Goal: Use online tool/utility: Utilize a website feature to perform a specific function

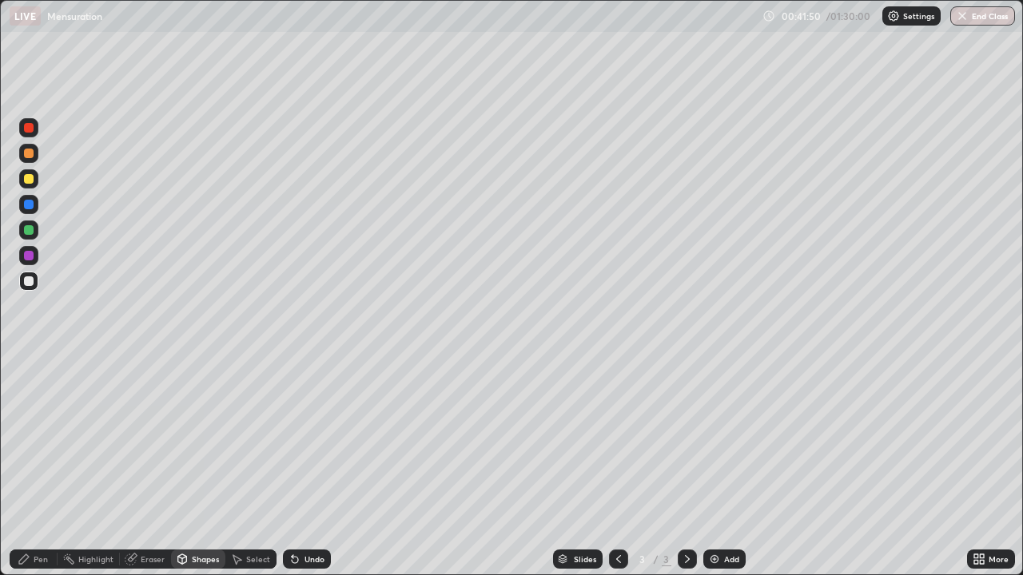
scroll to position [575, 1023]
click at [36, 557] on div "Pen" at bounding box center [41, 559] width 14 height 8
click at [34, 180] on div at bounding box center [28, 178] width 19 height 19
click at [35, 280] on div at bounding box center [28, 281] width 19 height 19
click at [35, 177] on div at bounding box center [28, 178] width 19 height 19
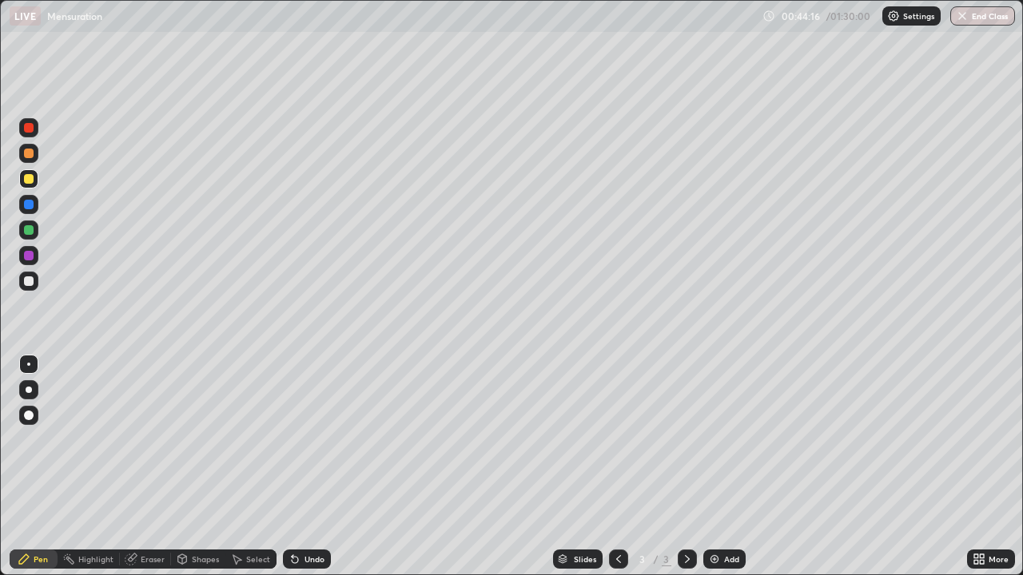
click at [34, 281] on div at bounding box center [28, 281] width 19 height 19
click at [32, 277] on div at bounding box center [29, 282] width 10 height 10
click at [30, 205] on div at bounding box center [29, 205] width 10 height 10
click at [255, 559] on div "Select" at bounding box center [258, 559] width 24 height 8
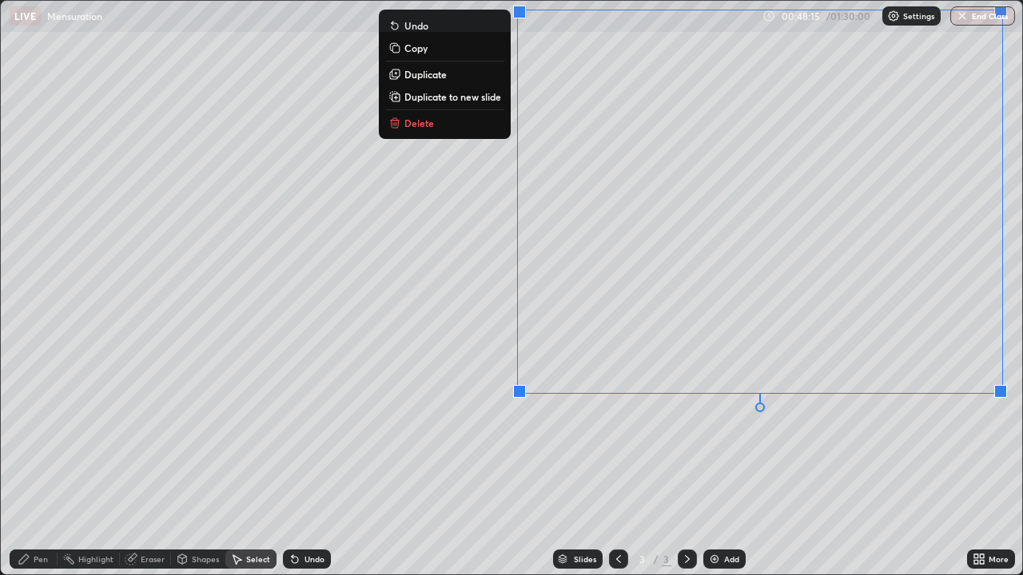
click at [140, 553] on div "Eraser" at bounding box center [145, 559] width 51 height 19
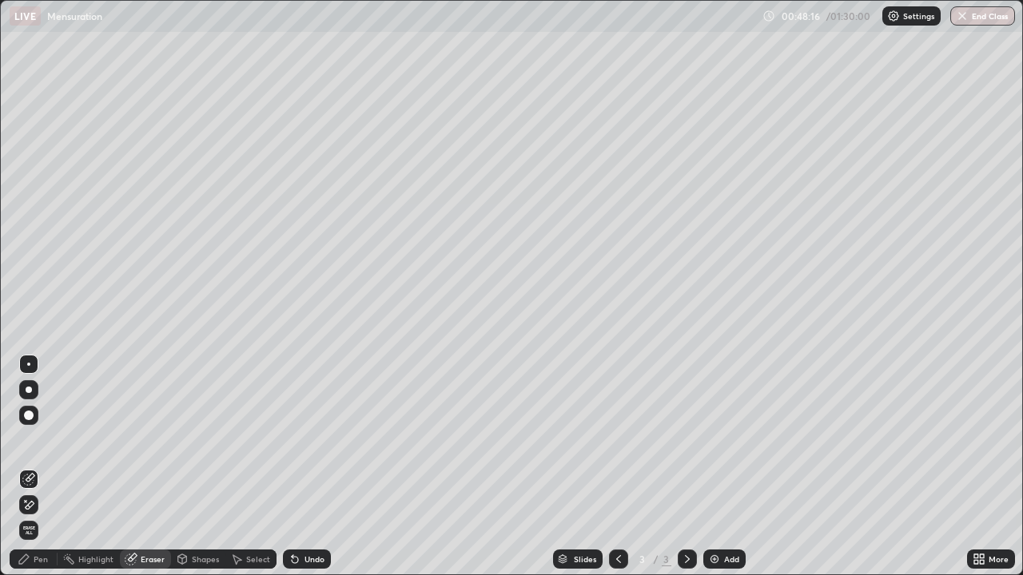
click at [38, 560] on div "Pen" at bounding box center [41, 559] width 14 height 8
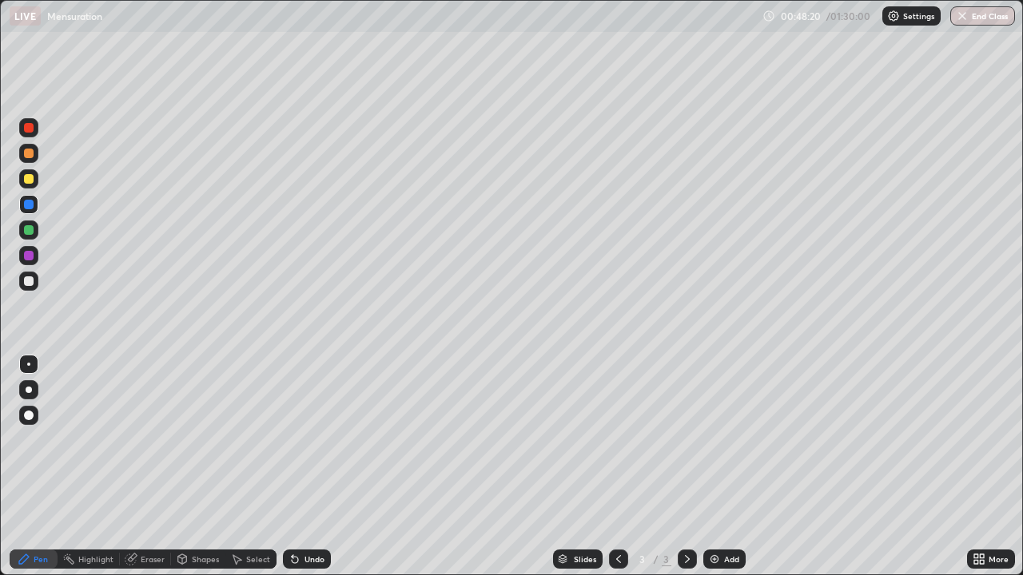
click at [34, 279] on div at bounding box center [28, 281] width 19 height 19
click at [149, 556] on div "Eraser" at bounding box center [153, 559] width 24 height 8
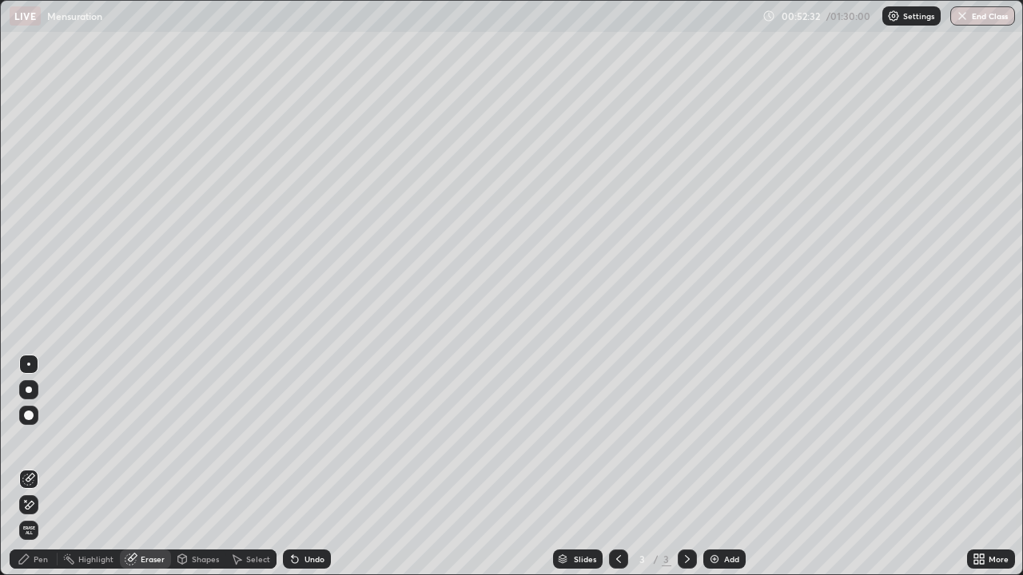
click at [34, 556] on div "Pen" at bounding box center [41, 559] width 14 height 8
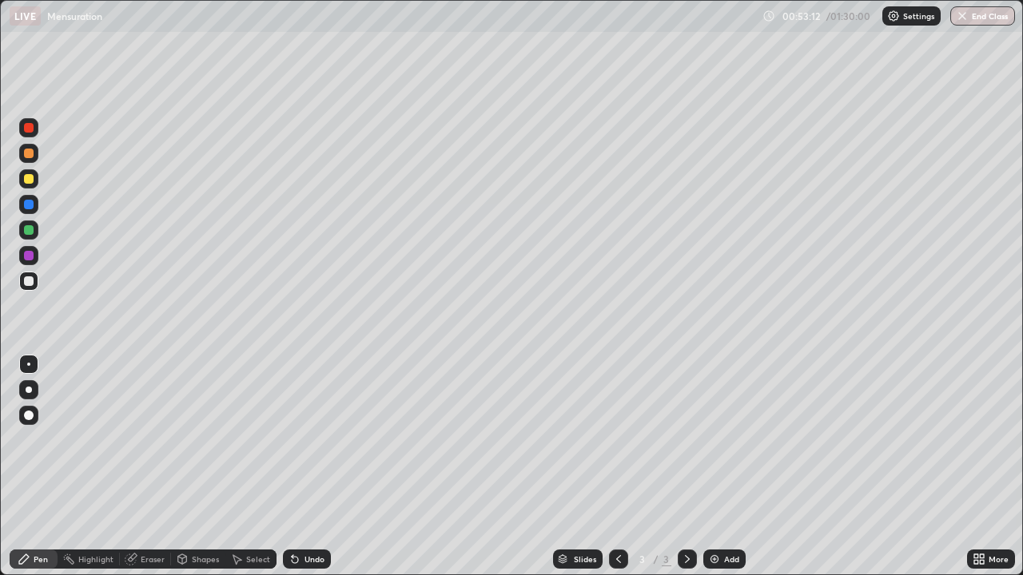
click at [36, 174] on div at bounding box center [28, 178] width 19 height 19
click at [151, 559] on div "Eraser" at bounding box center [153, 559] width 24 height 8
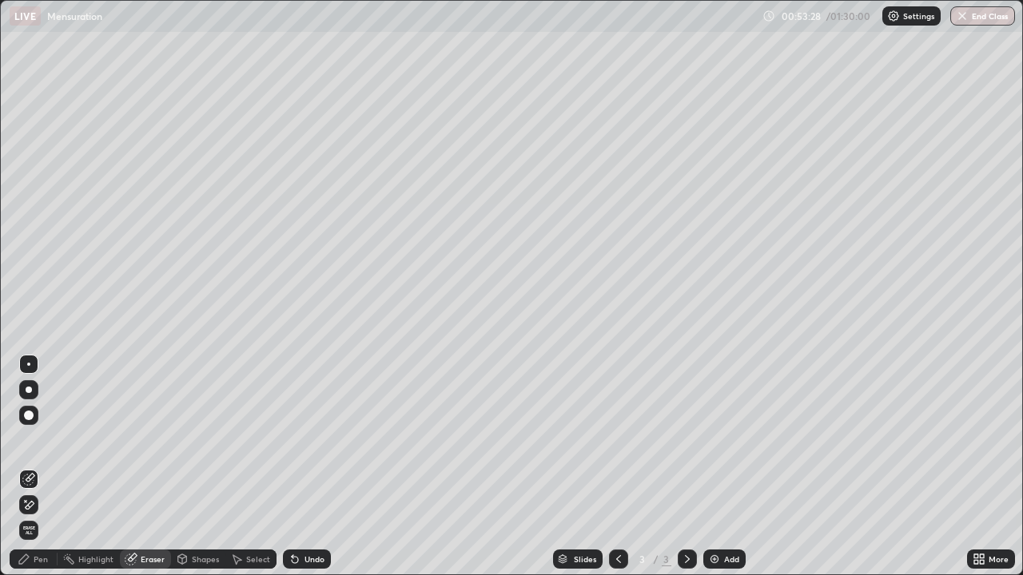
click at [32, 555] on div "Pen" at bounding box center [34, 559] width 48 height 19
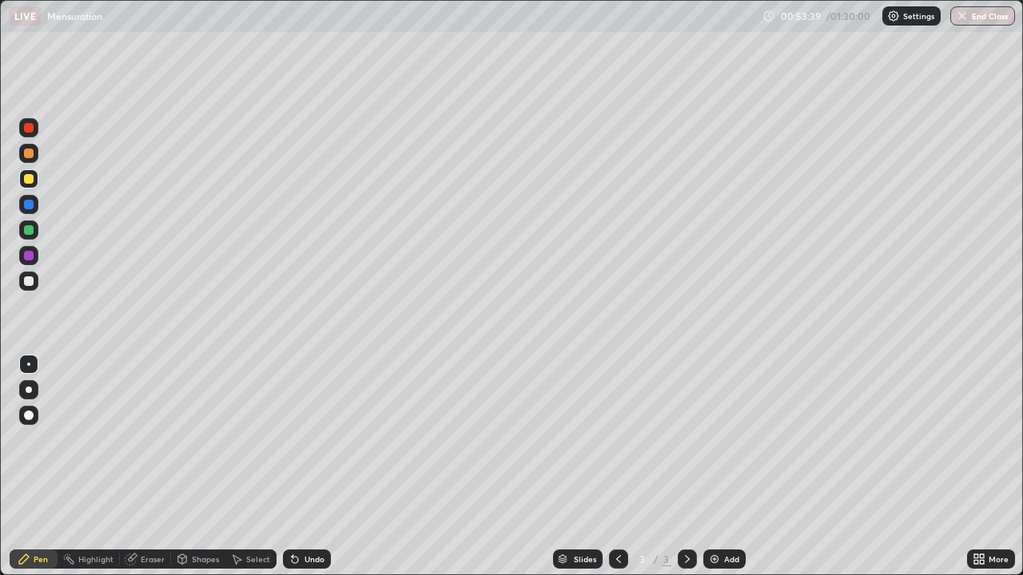
click at [149, 559] on div "Eraser" at bounding box center [153, 559] width 24 height 8
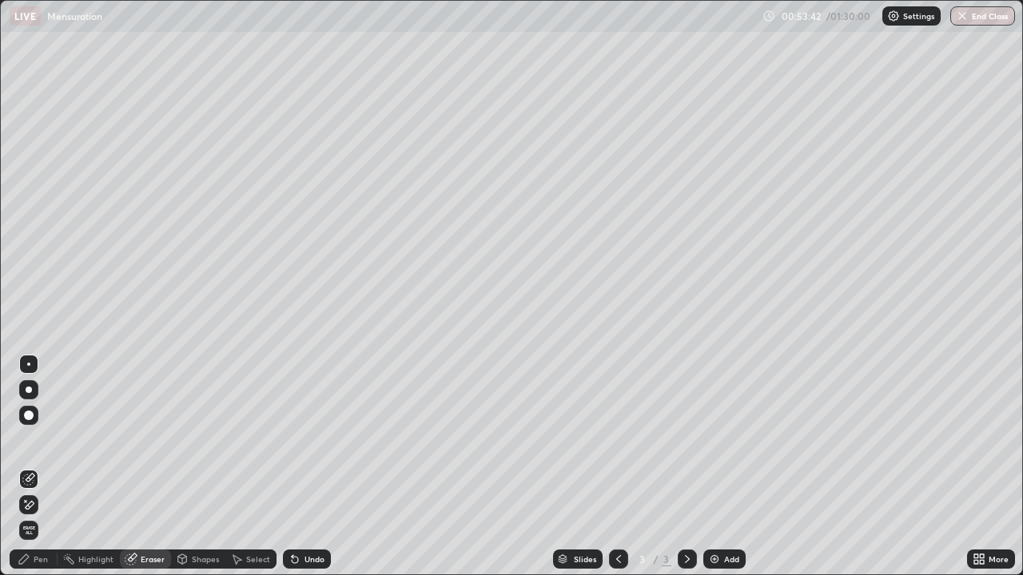
click at [45, 559] on div "Pen" at bounding box center [41, 559] width 14 height 8
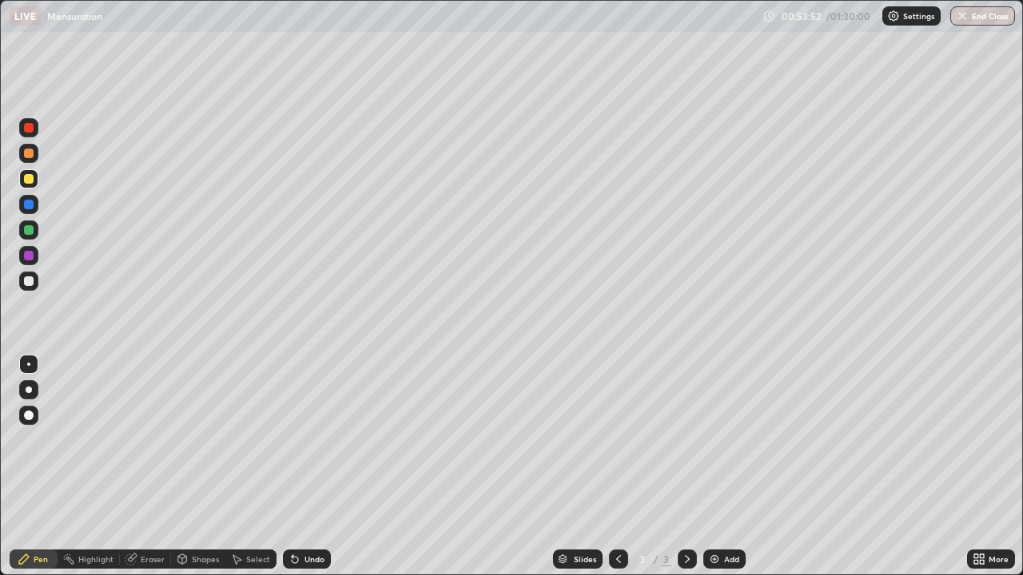
click at [149, 560] on div "Eraser" at bounding box center [153, 559] width 24 height 8
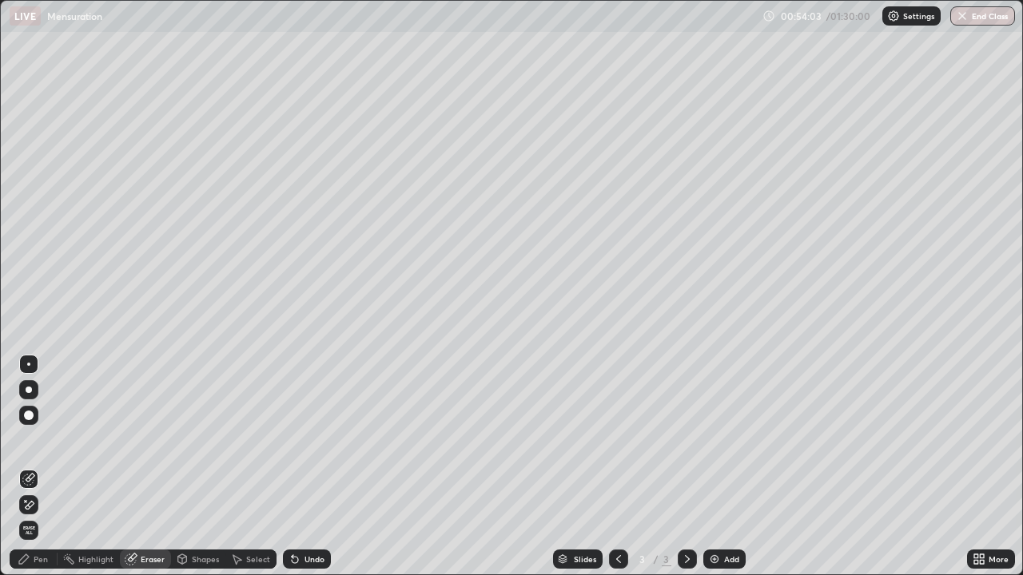
click at [42, 558] on div "Pen" at bounding box center [41, 559] width 14 height 8
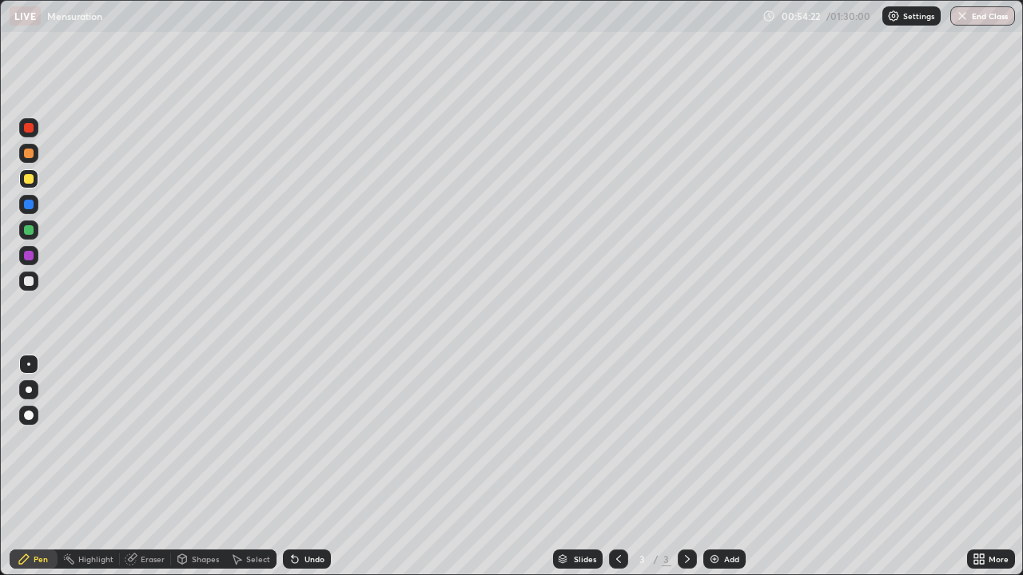
click at [153, 559] on div "Eraser" at bounding box center [153, 559] width 24 height 8
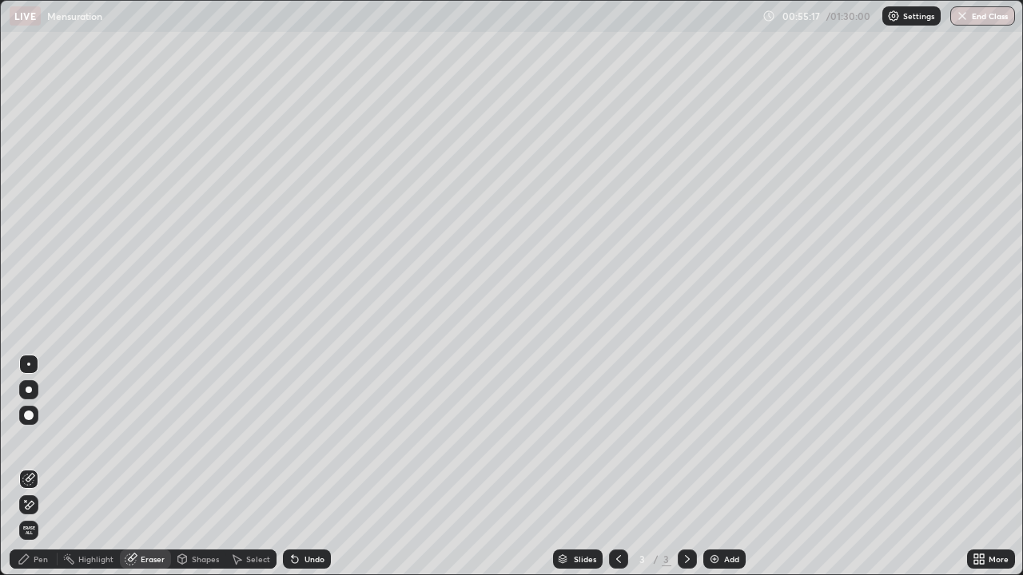
click at [38, 563] on div "Pen" at bounding box center [41, 559] width 14 height 8
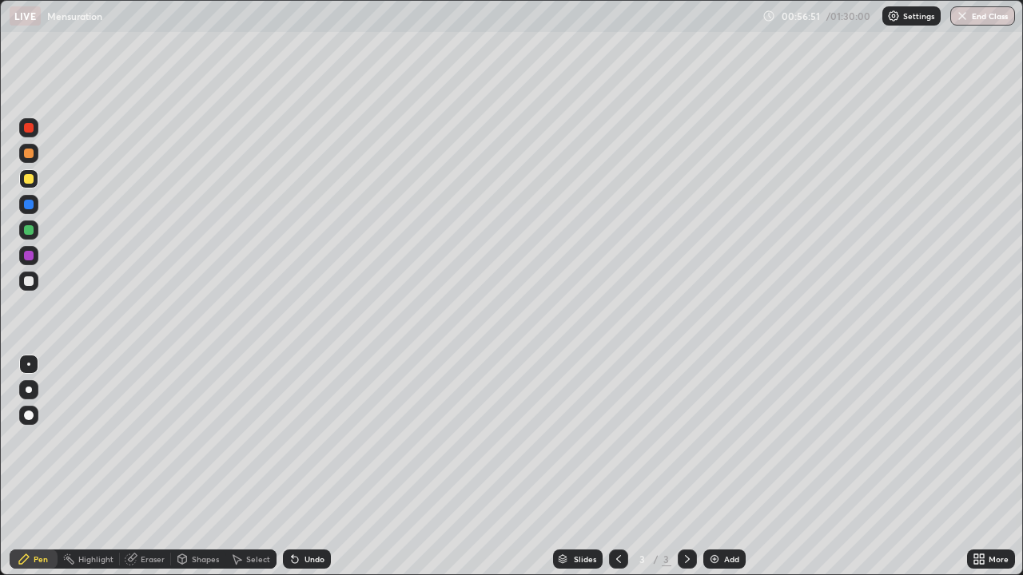
click at [720, 561] on div "Add" at bounding box center [724, 559] width 42 height 19
click at [196, 561] on div "Shapes" at bounding box center [205, 559] width 27 height 8
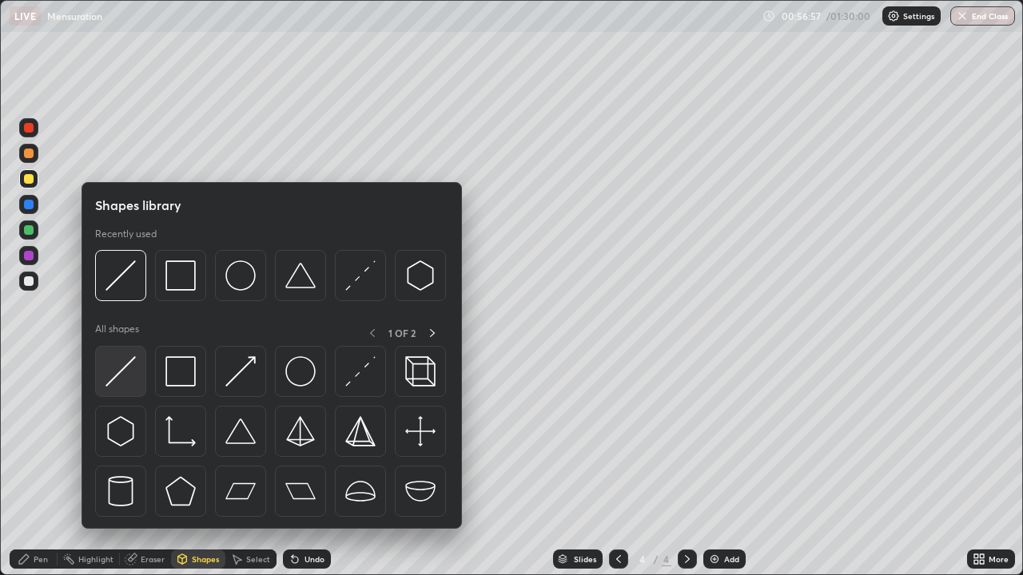
click at [126, 363] on img at bounding box center [120, 371] width 30 height 30
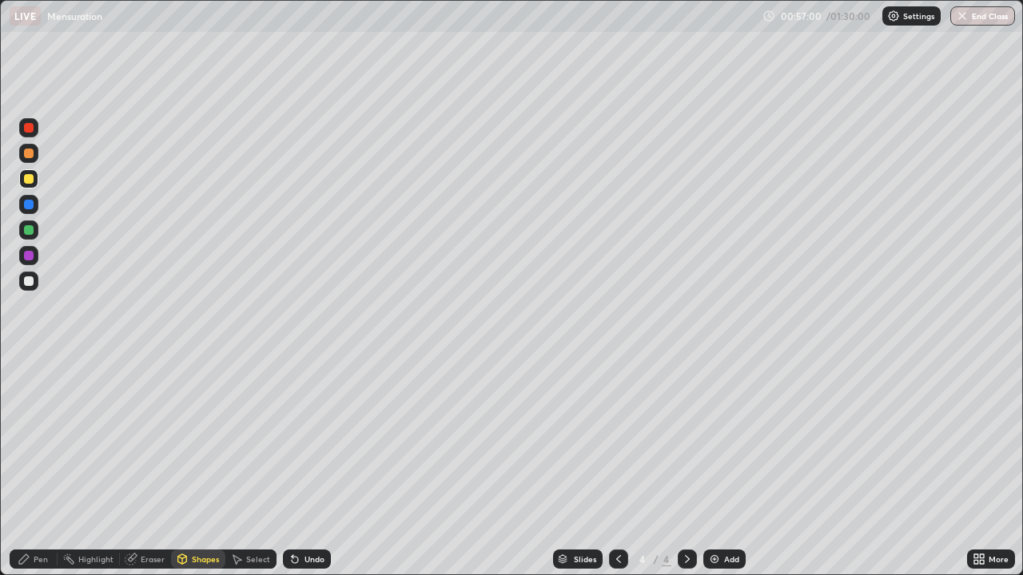
click at [41, 557] on div "Pen" at bounding box center [41, 559] width 14 height 8
click at [34, 280] on div at bounding box center [28, 281] width 19 height 19
click at [254, 559] on div "Select" at bounding box center [258, 559] width 24 height 8
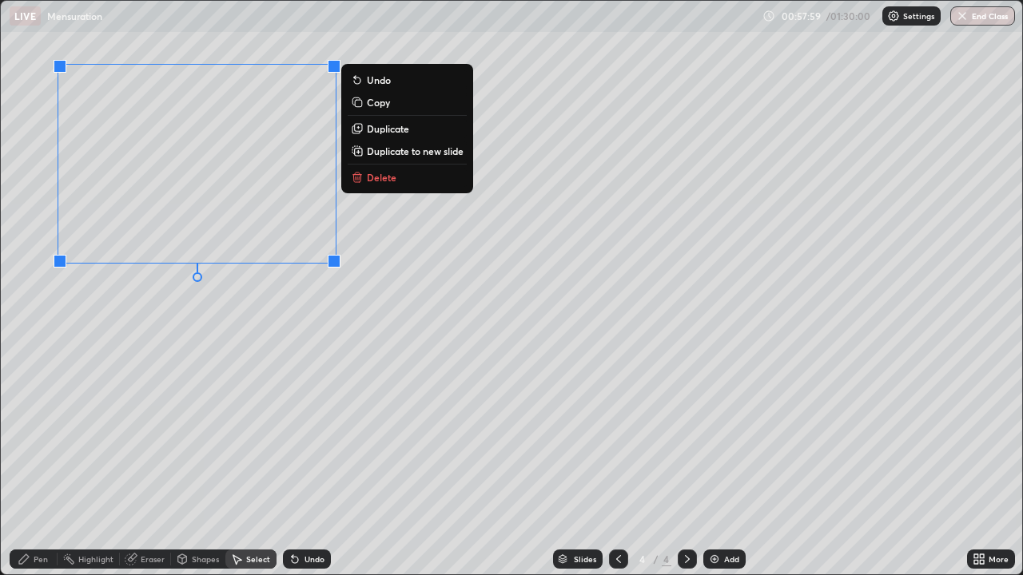
click at [265, 318] on div "0 ° Undo Copy Duplicate Duplicate to new slide Delete" at bounding box center [511, 288] width 1021 height 574
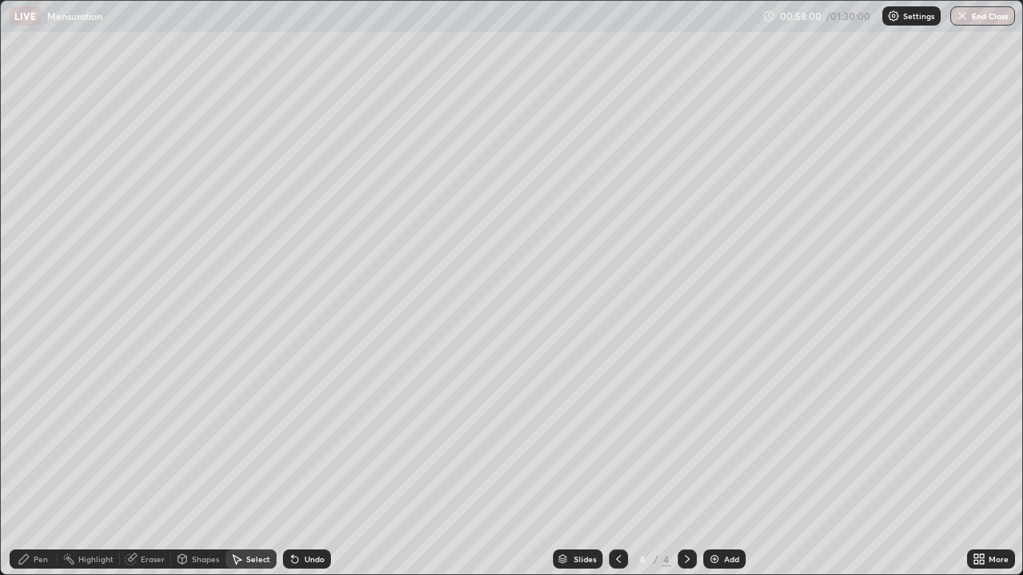
click at [200, 556] on div "Shapes" at bounding box center [205, 559] width 27 height 8
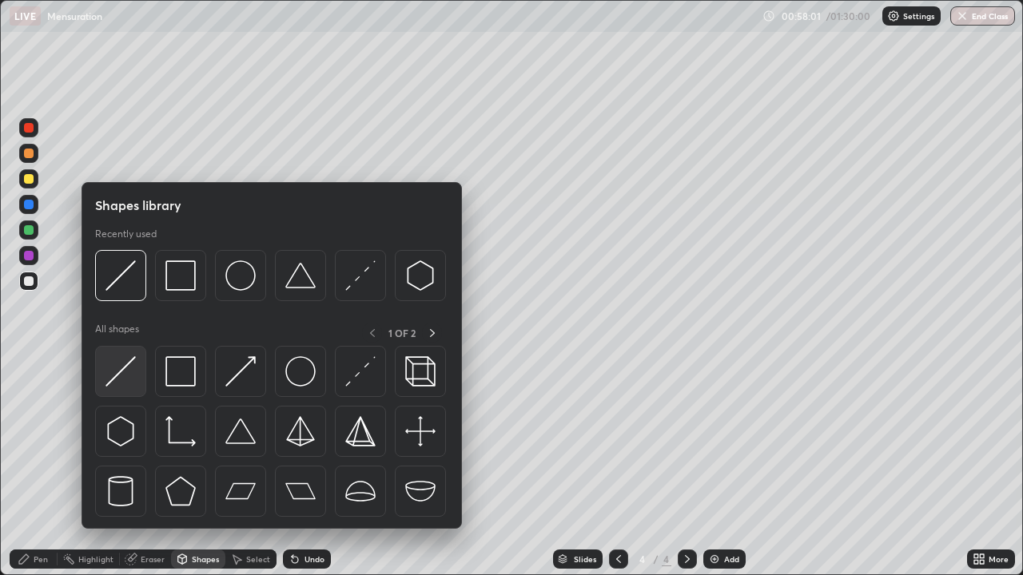
click at [125, 357] on img at bounding box center [120, 371] width 30 height 30
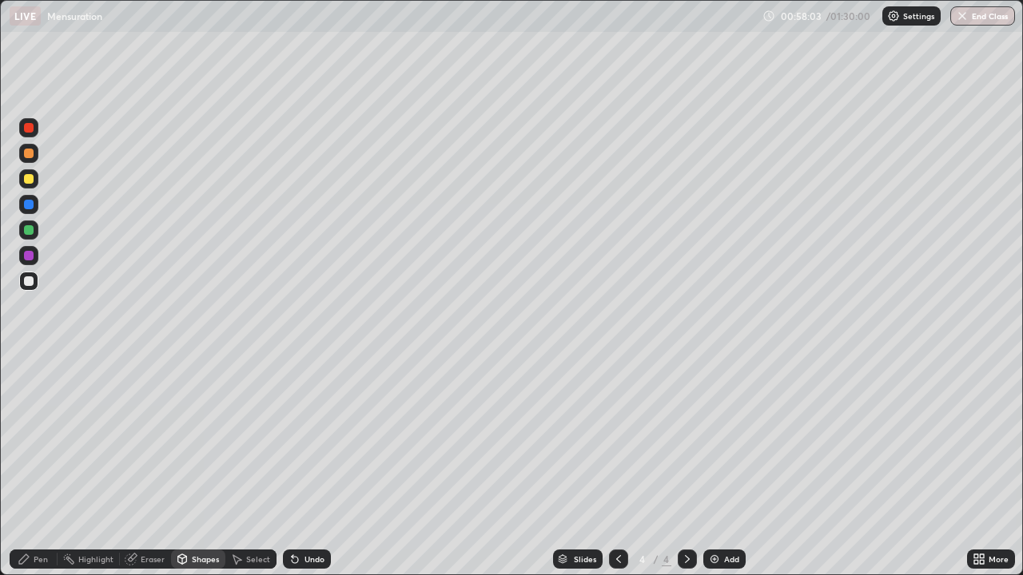
click at [42, 552] on div "Pen" at bounding box center [34, 559] width 48 height 19
click at [37, 177] on div at bounding box center [28, 178] width 19 height 19
click at [145, 551] on div "Eraser" at bounding box center [145, 559] width 51 height 19
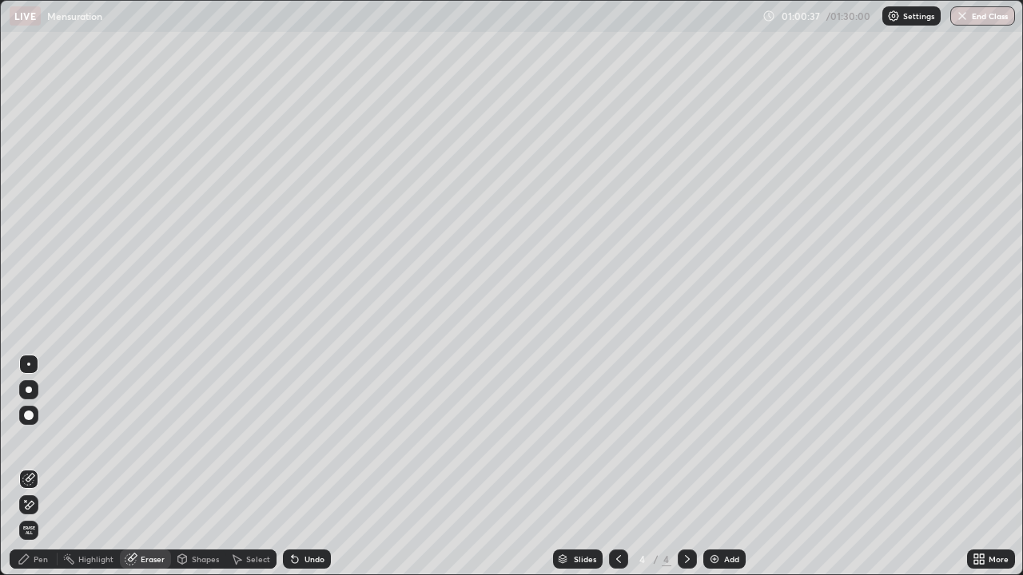
click at [259, 555] on div "Select" at bounding box center [258, 559] width 24 height 8
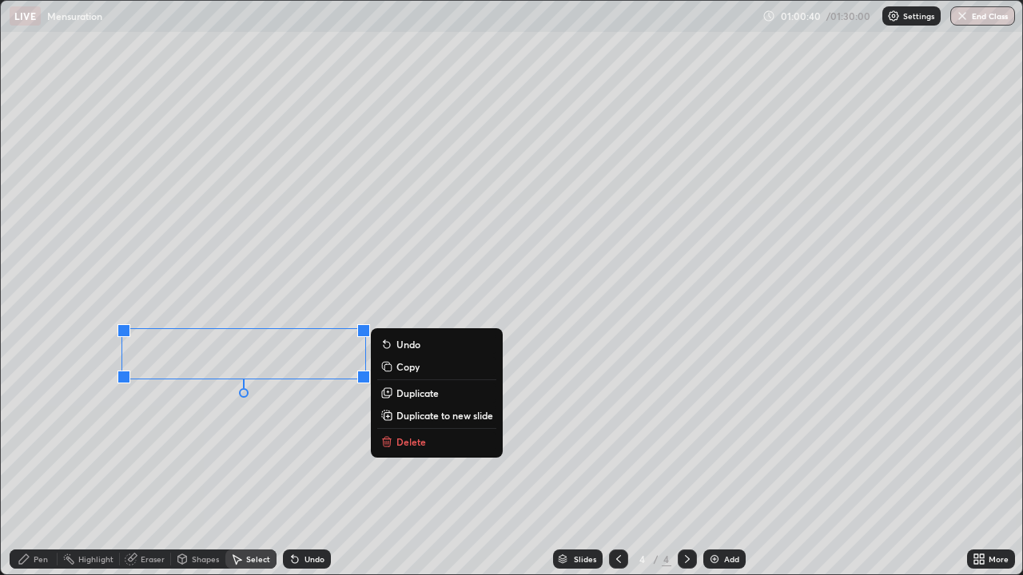
click at [396, 440] on button "Delete" at bounding box center [436, 441] width 119 height 19
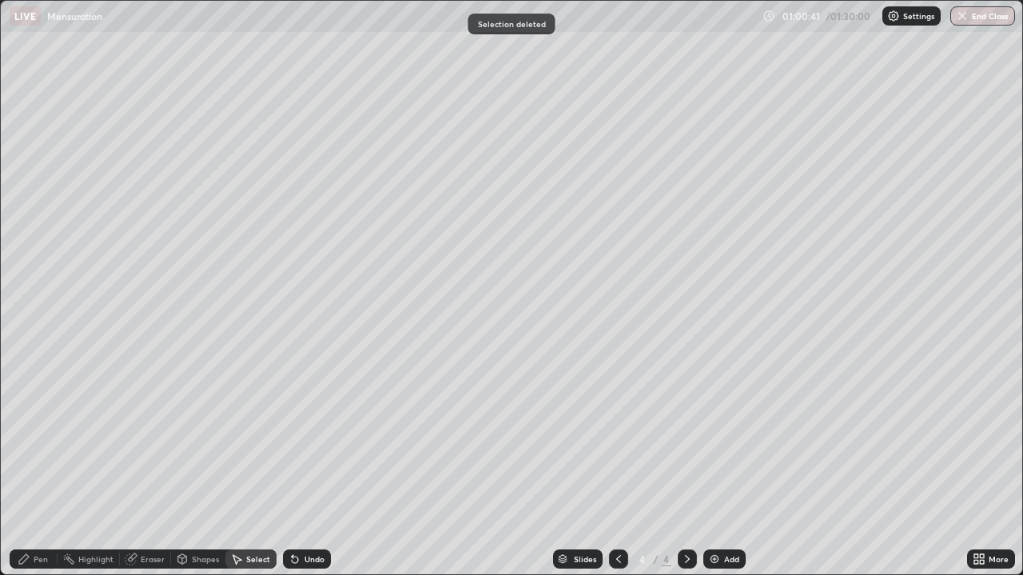
click at [38, 555] on div "Pen" at bounding box center [41, 559] width 14 height 8
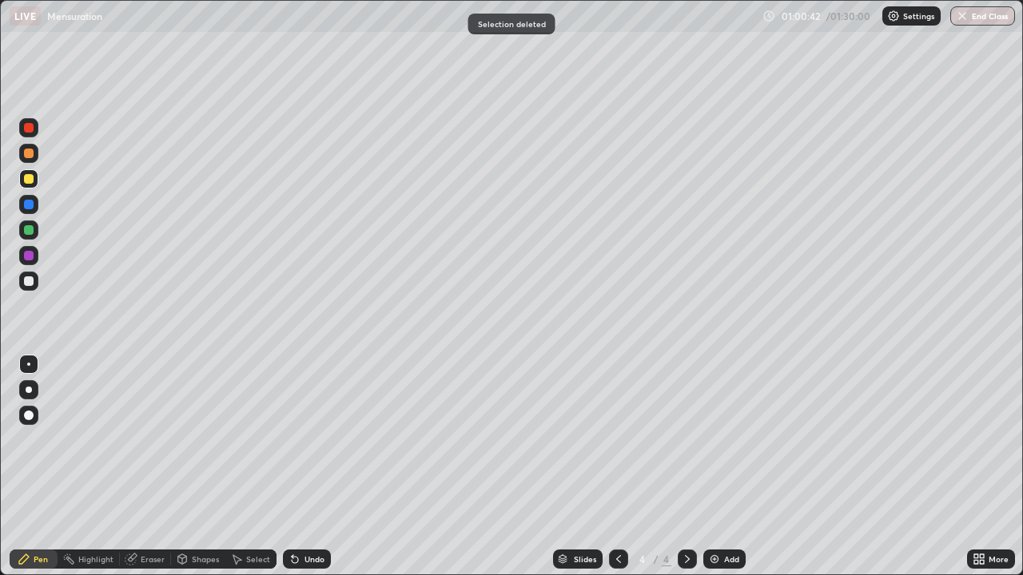
click at [34, 279] on div at bounding box center [28, 281] width 19 height 19
click at [37, 227] on div at bounding box center [28, 230] width 19 height 19
click at [30, 281] on div at bounding box center [29, 282] width 10 height 10
click at [38, 177] on div at bounding box center [28, 178] width 19 height 19
click at [251, 555] on div "Select" at bounding box center [258, 559] width 24 height 8
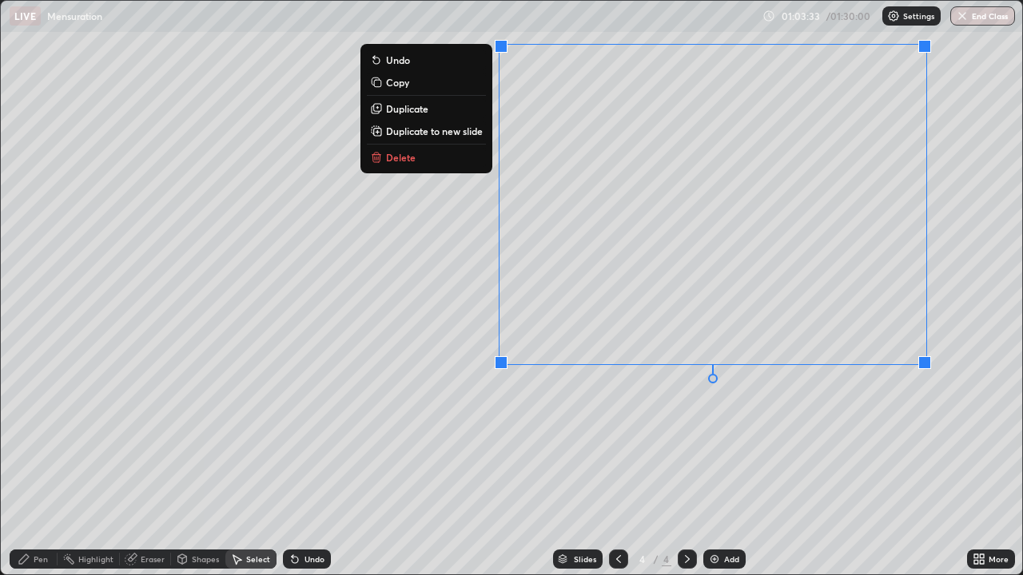
click at [823, 412] on div "0 ° Undo Copy Duplicate Duplicate to new slide Delete" at bounding box center [511, 288] width 1021 height 574
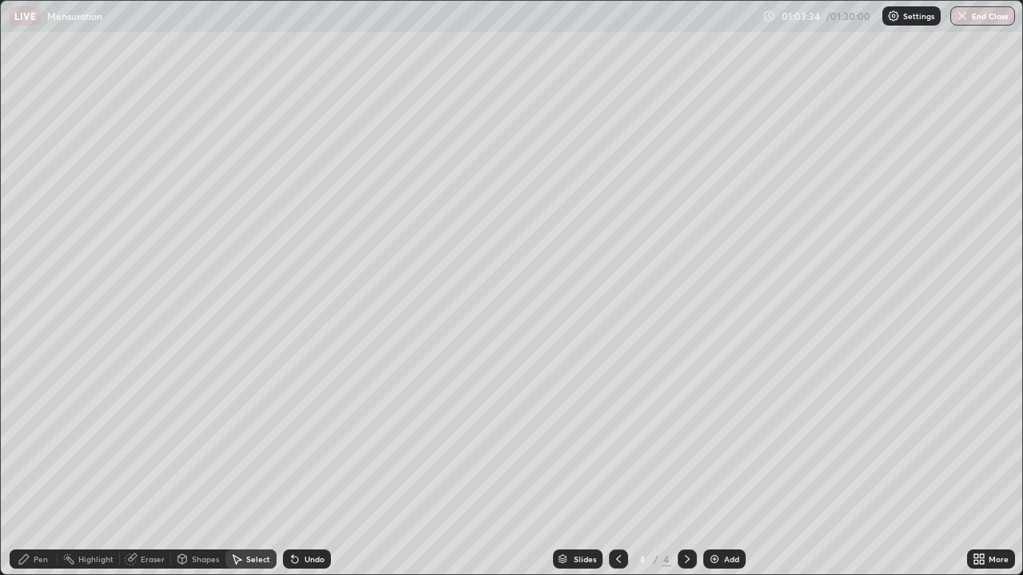
click at [40, 563] on div "Pen" at bounding box center [41, 559] width 14 height 8
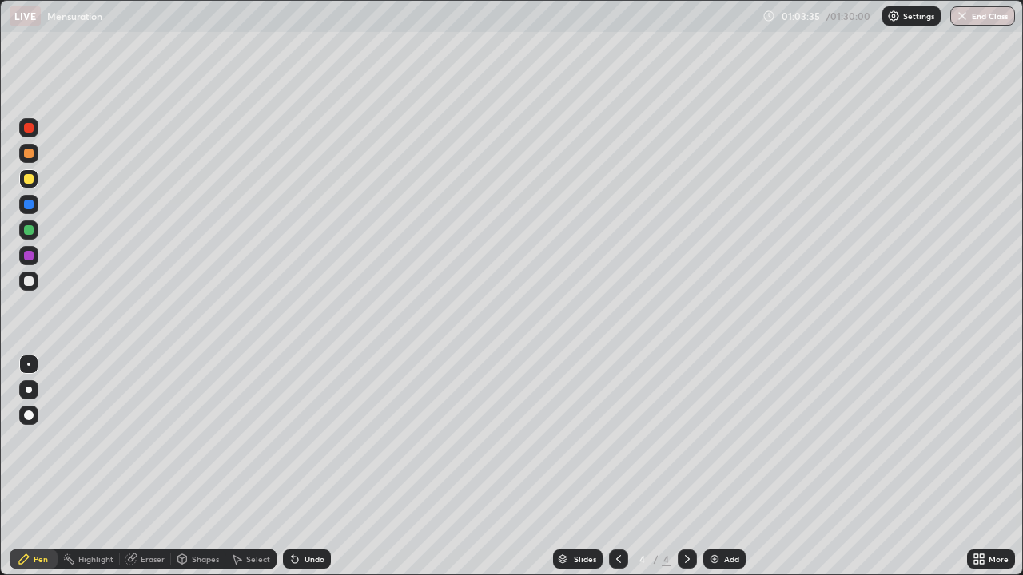
click at [33, 253] on div at bounding box center [29, 256] width 10 height 10
click at [615, 553] on icon at bounding box center [618, 559] width 13 height 13
click at [686, 559] on icon at bounding box center [687, 559] width 13 height 13
click at [726, 562] on div "Add" at bounding box center [731, 559] width 15 height 8
click at [34, 281] on div at bounding box center [28, 281] width 19 height 19
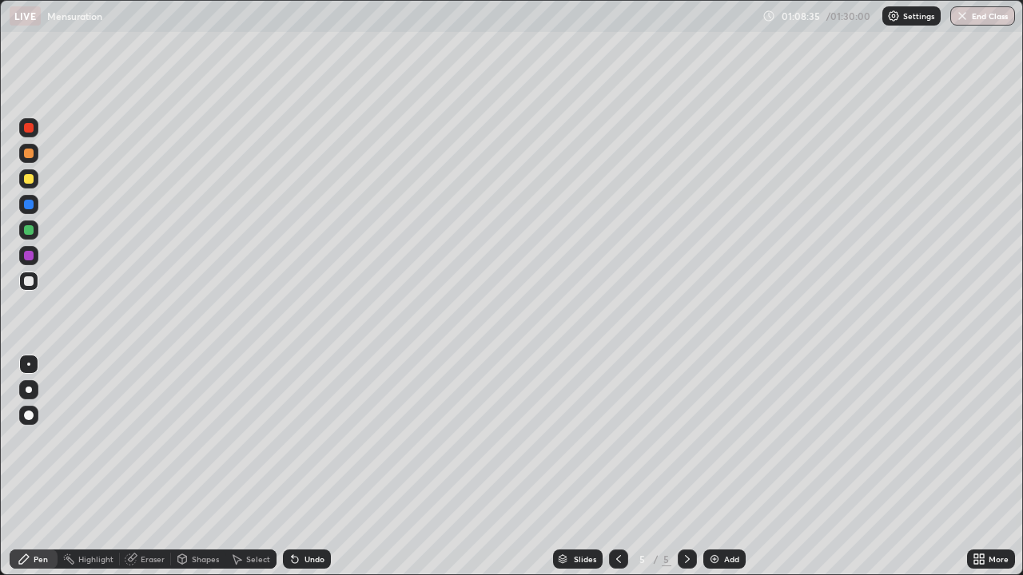
click at [33, 176] on div at bounding box center [29, 179] width 10 height 10
click at [195, 558] on div "Shapes" at bounding box center [205, 559] width 27 height 8
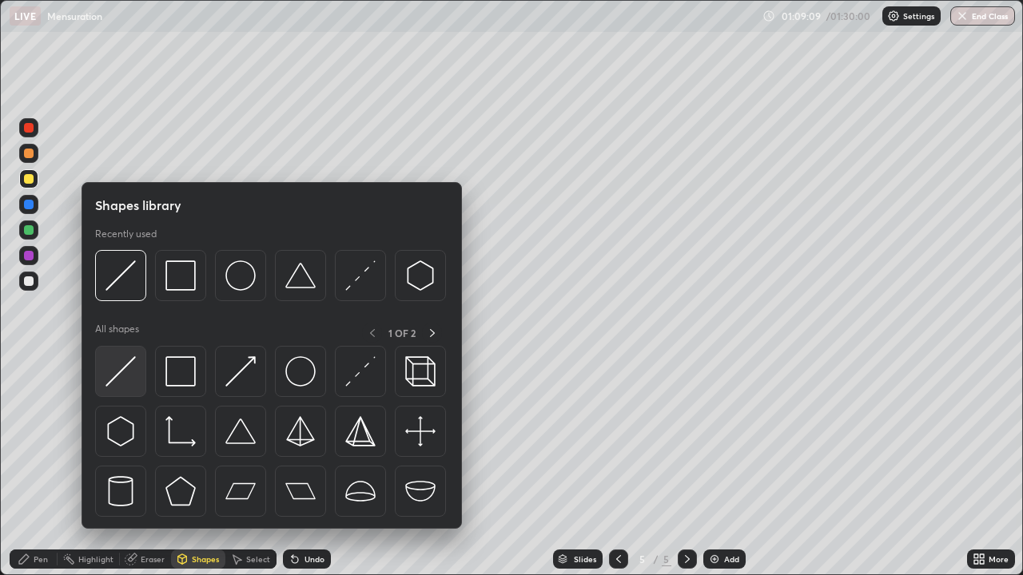
click at [127, 362] on img at bounding box center [120, 371] width 30 height 30
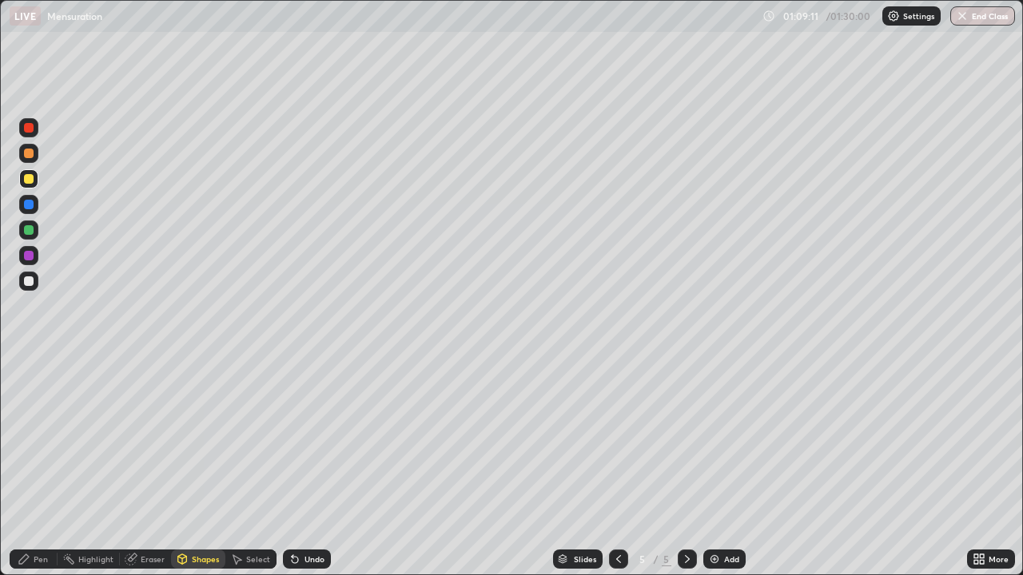
click at [200, 559] on div "Shapes" at bounding box center [205, 559] width 27 height 8
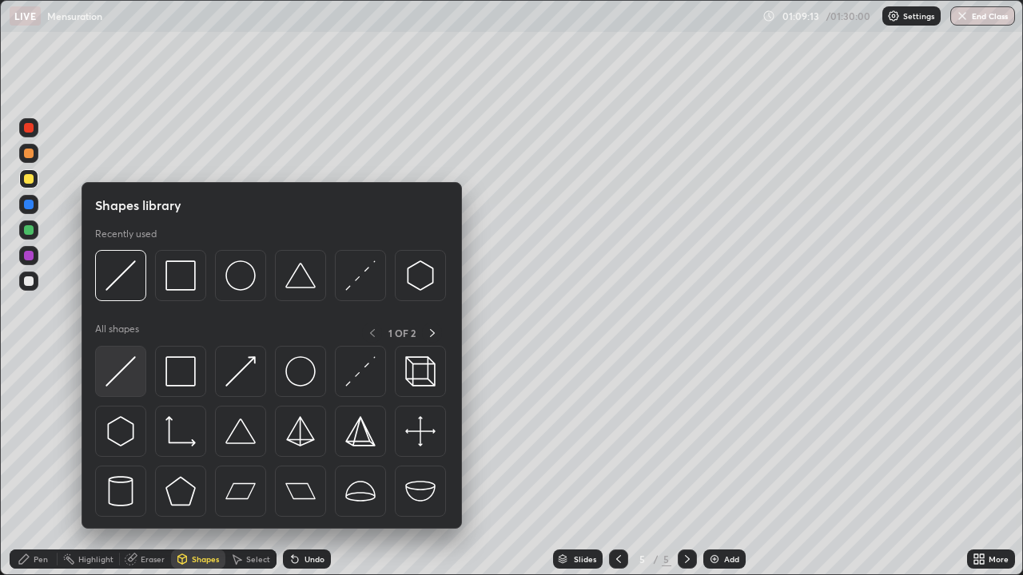
click at [117, 368] on img at bounding box center [120, 371] width 30 height 30
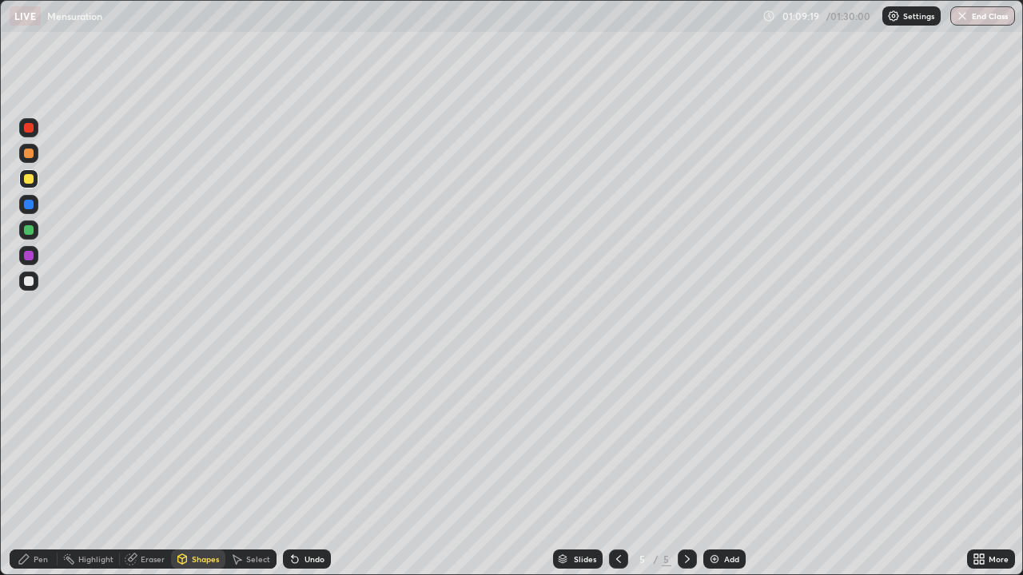
click at [199, 561] on div "Shapes" at bounding box center [205, 559] width 27 height 8
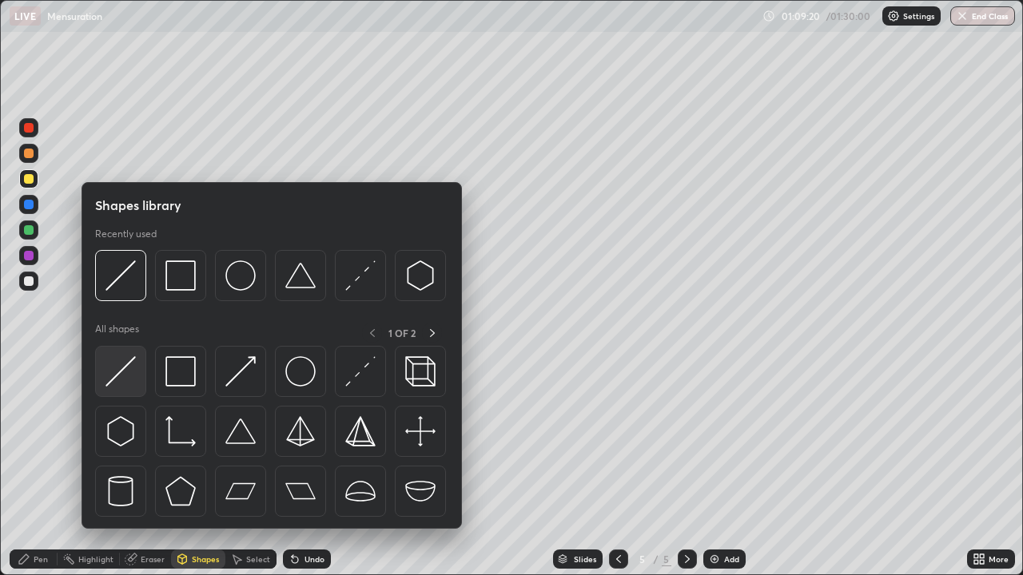
click at [130, 360] on img at bounding box center [120, 371] width 30 height 30
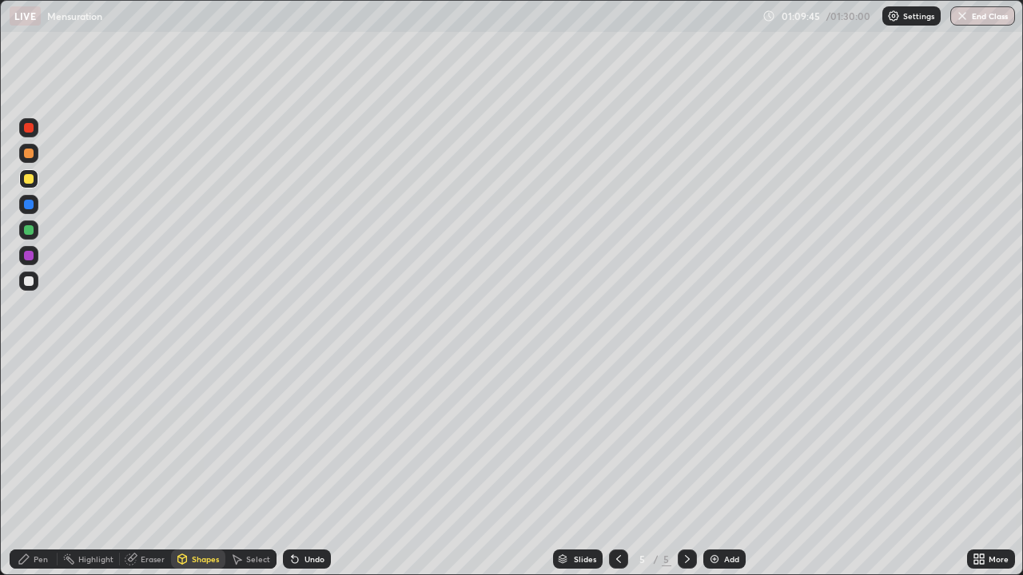
click at [35, 279] on div at bounding box center [28, 281] width 19 height 19
click at [305, 557] on div "Undo" at bounding box center [314, 559] width 20 height 8
click at [35, 556] on div "Pen" at bounding box center [41, 559] width 14 height 8
click at [30, 229] on div at bounding box center [29, 230] width 10 height 10
click at [617, 559] on icon at bounding box center [618, 559] width 13 height 13
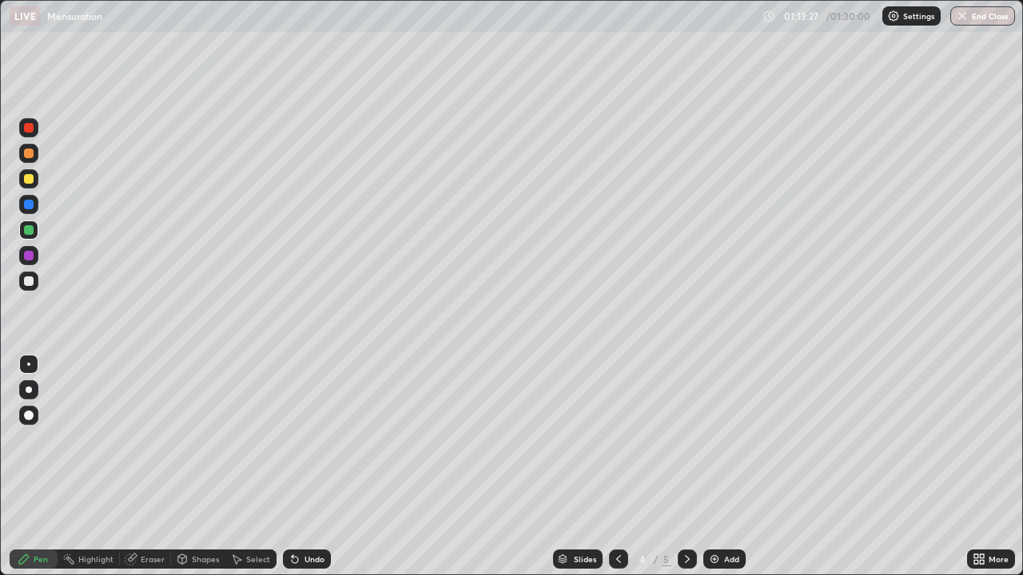
click at [617, 559] on icon at bounding box center [618, 559] width 13 height 13
click at [686, 559] on icon at bounding box center [687, 559] width 13 height 13
click at [725, 557] on div "Add" at bounding box center [731, 559] width 15 height 8
click at [195, 559] on div "Shapes" at bounding box center [205, 559] width 27 height 8
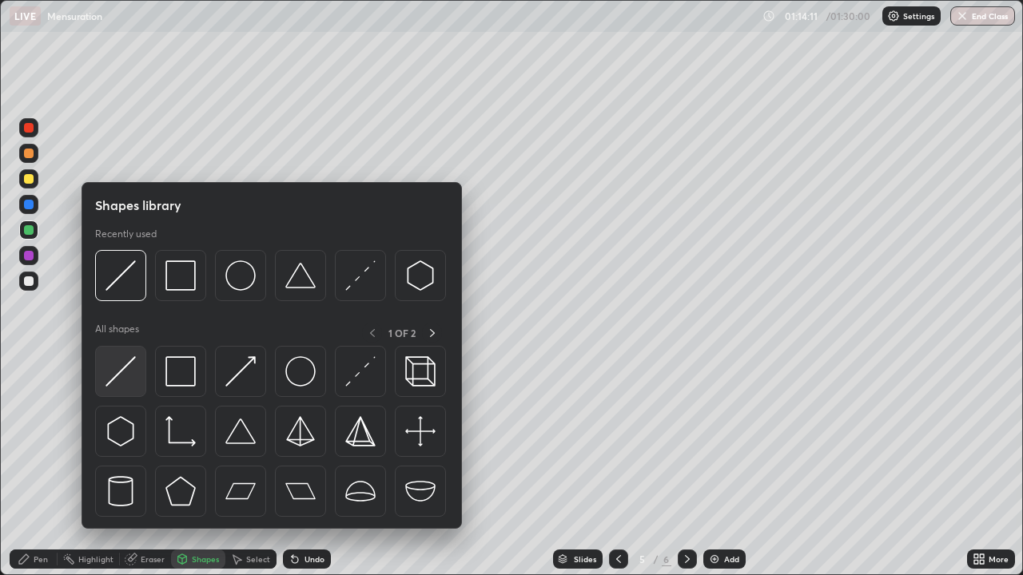
click at [128, 359] on img at bounding box center [120, 371] width 30 height 30
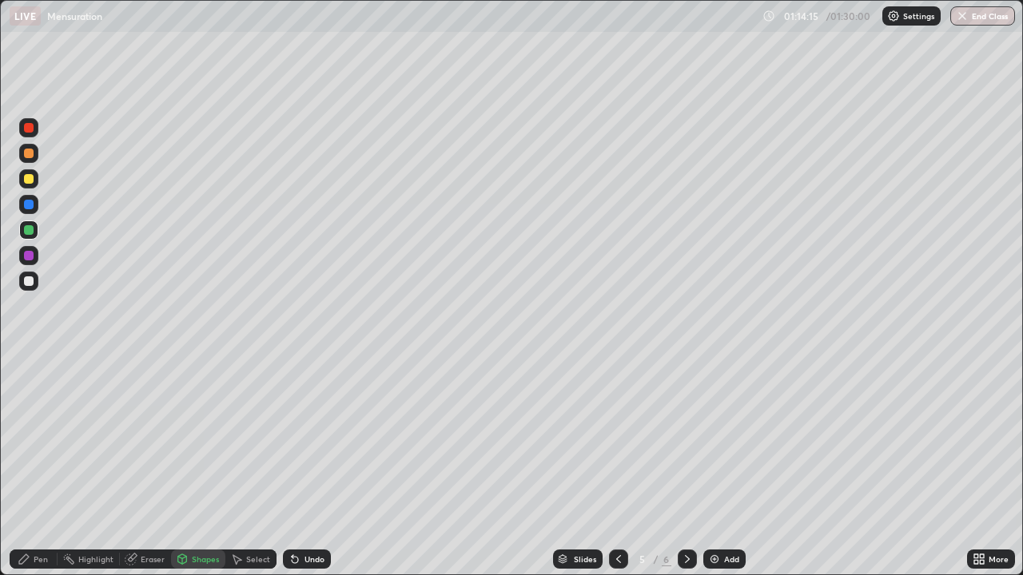
click at [38, 563] on div "Pen" at bounding box center [41, 559] width 14 height 8
click at [37, 279] on div at bounding box center [28, 281] width 19 height 19
click at [34, 180] on div at bounding box center [28, 178] width 19 height 19
click at [37, 281] on div at bounding box center [28, 281] width 19 height 19
click at [35, 177] on div at bounding box center [28, 178] width 19 height 19
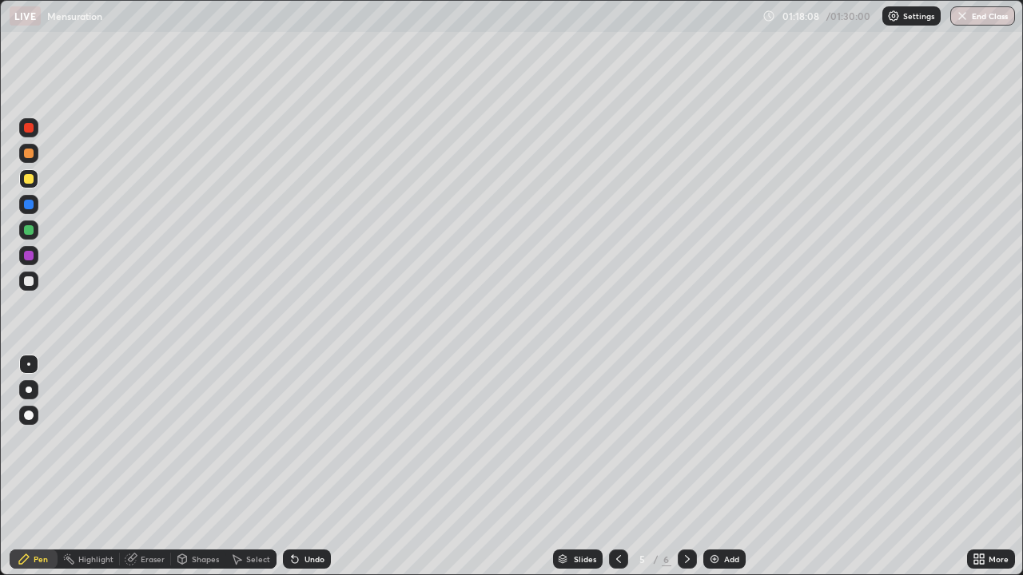
click at [34, 279] on div at bounding box center [28, 281] width 19 height 19
click at [34, 177] on div at bounding box center [28, 178] width 19 height 19
click at [718, 558] on img at bounding box center [714, 559] width 13 height 13
click at [34, 282] on div at bounding box center [28, 281] width 19 height 19
click at [35, 178] on div at bounding box center [28, 178] width 19 height 19
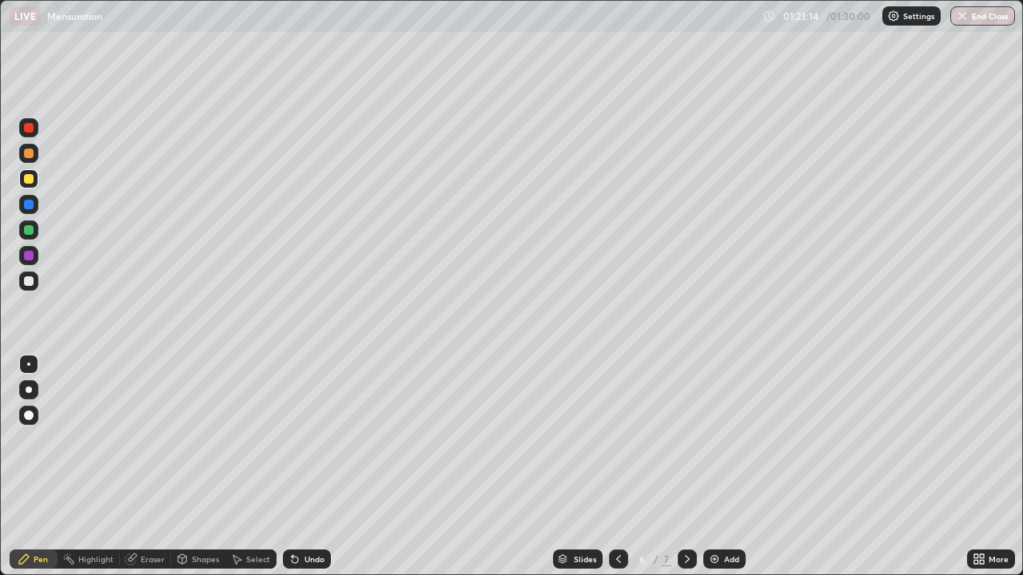
click at [34, 152] on div at bounding box center [28, 153] width 19 height 19
click at [145, 559] on div "Eraser" at bounding box center [153, 559] width 24 height 8
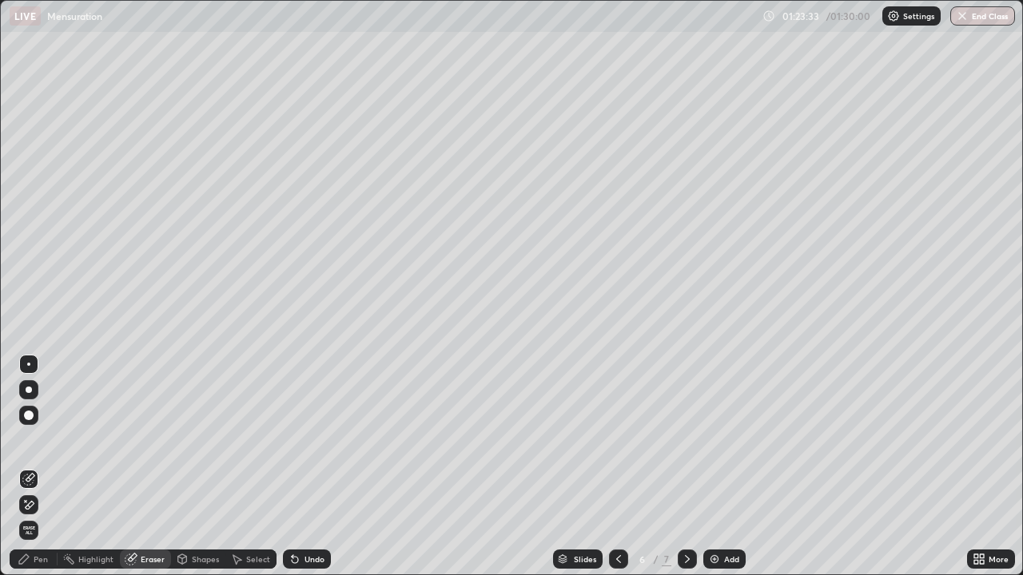
click at [38, 554] on div "Pen" at bounding box center [34, 559] width 48 height 19
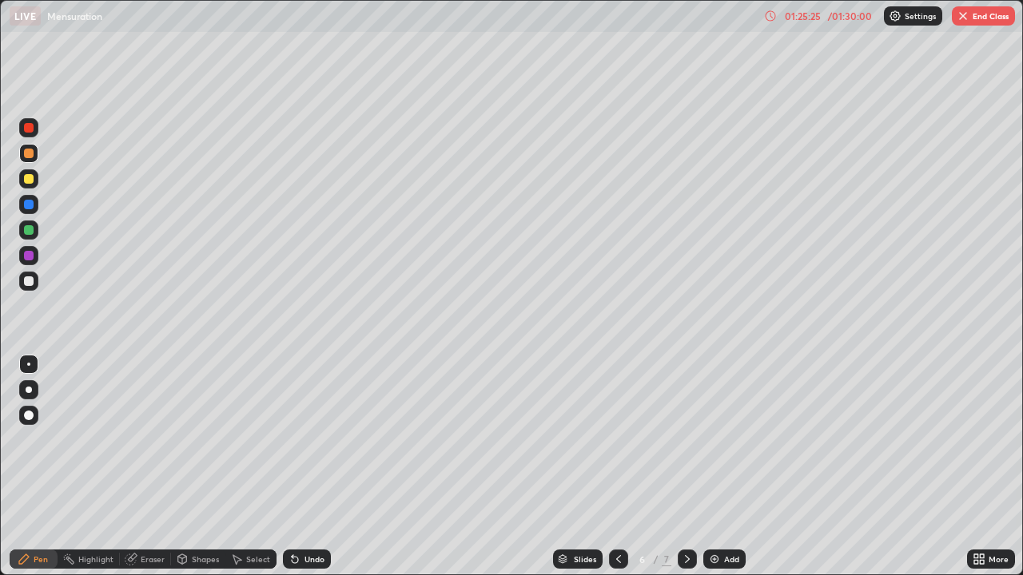
click at [37, 254] on div at bounding box center [28, 255] width 19 height 19
click at [35, 280] on div at bounding box center [28, 281] width 19 height 19
click at [255, 551] on div "Select" at bounding box center [250, 559] width 51 height 19
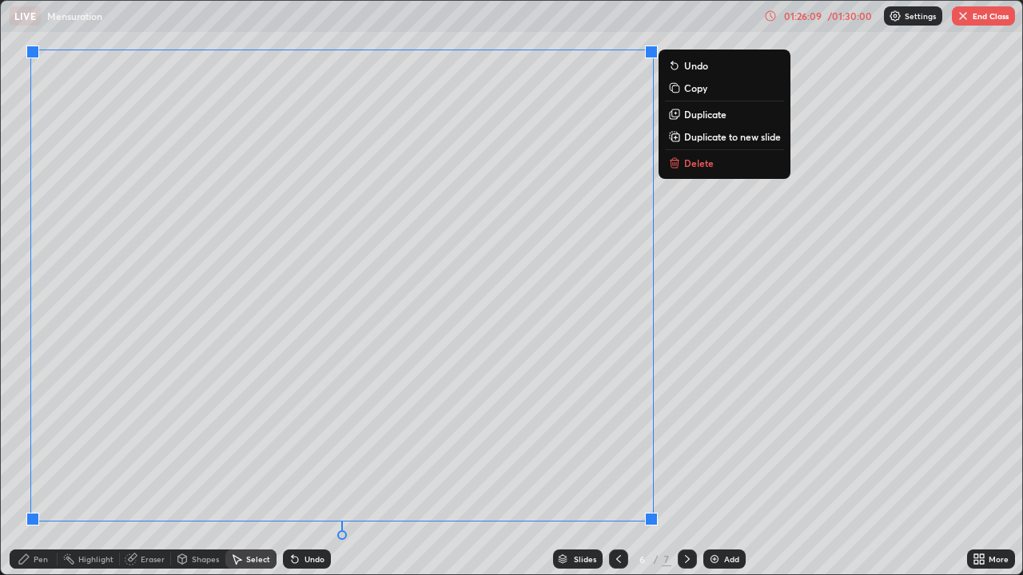
click at [78, 534] on div "0 ° Undo Copy Duplicate Duplicate to new slide Delete" at bounding box center [511, 288] width 1021 height 574
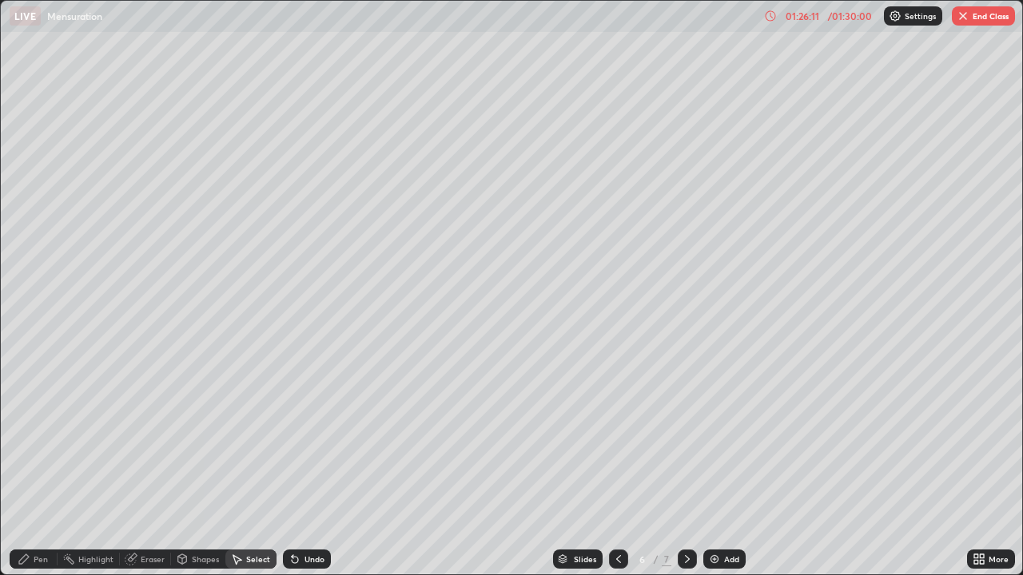
click at [41, 557] on div "Pen" at bounding box center [41, 559] width 14 height 8
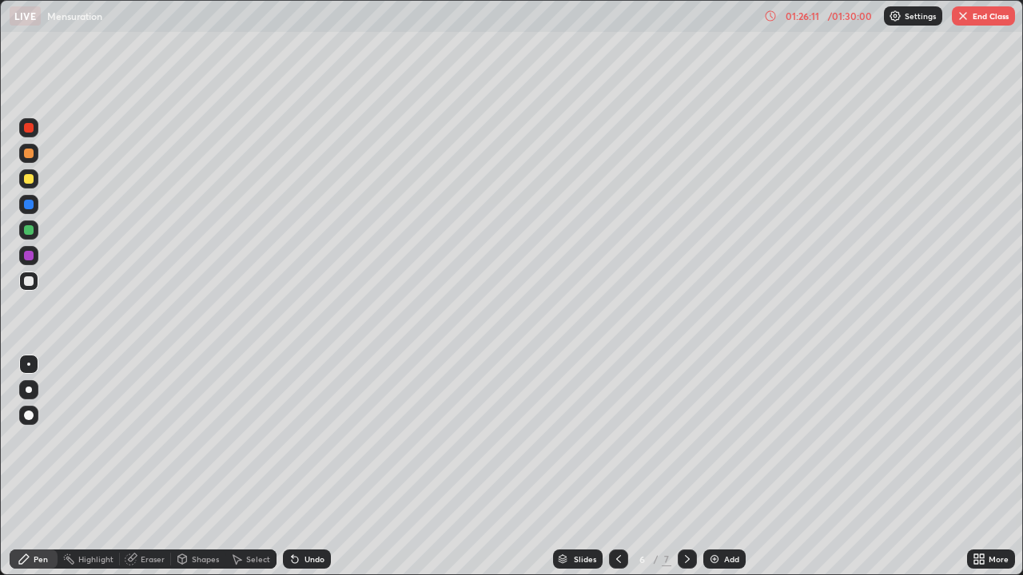
click at [35, 225] on div at bounding box center [28, 230] width 19 height 19
click at [153, 559] on div "Eraser" at bounding box center [153, 559] width 24 height 8
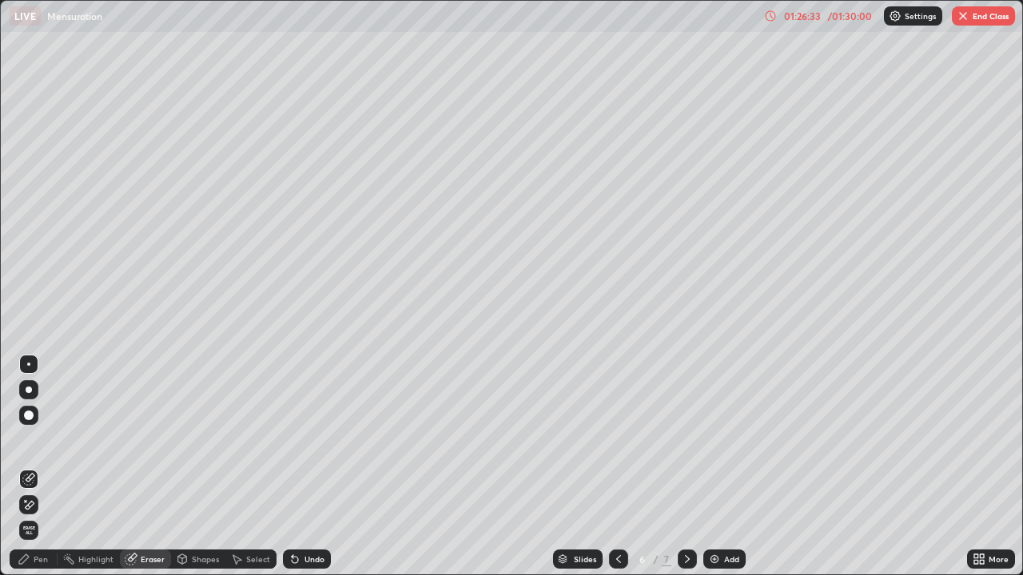
click at [42, 551] on div "Pen" at bounding box center [34, 559] width 48 height 19
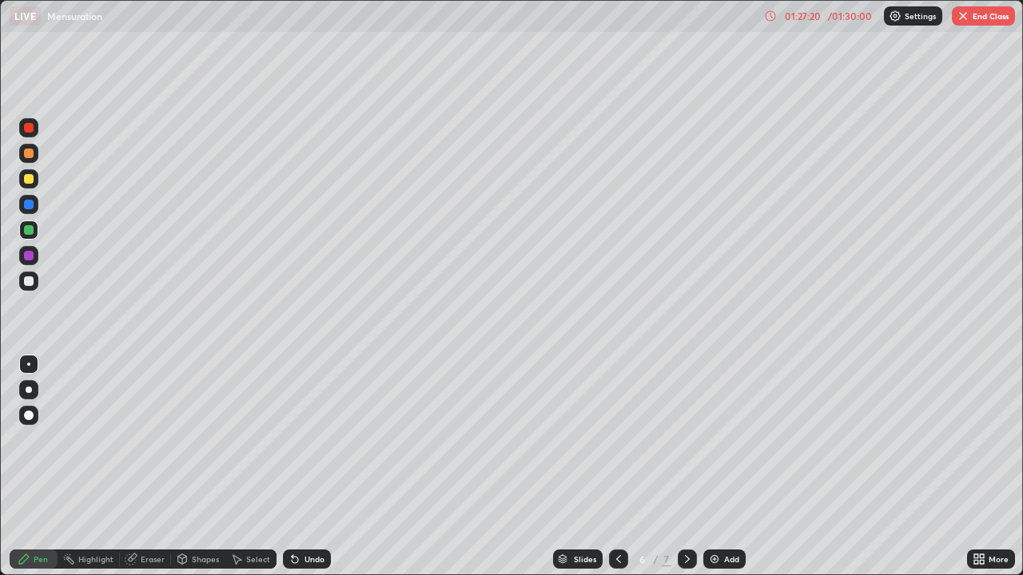
click at [34, 277] on div at bounding box center [28, 281] width 19 height 19
click at [33, 179] on div at bounding box center [29, 179] width 10 height 10
click at [970, 11] on button "End Class" at bounding box center [983, 15] width 63 height 19
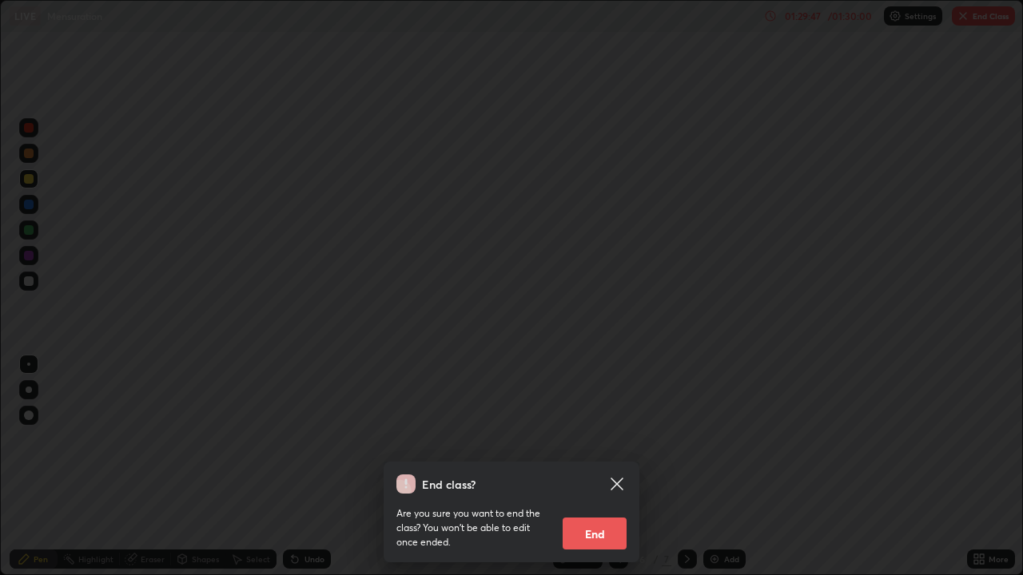
click at [583, 539] on button "End" at bounding box center [595, 534] width 64 height 32
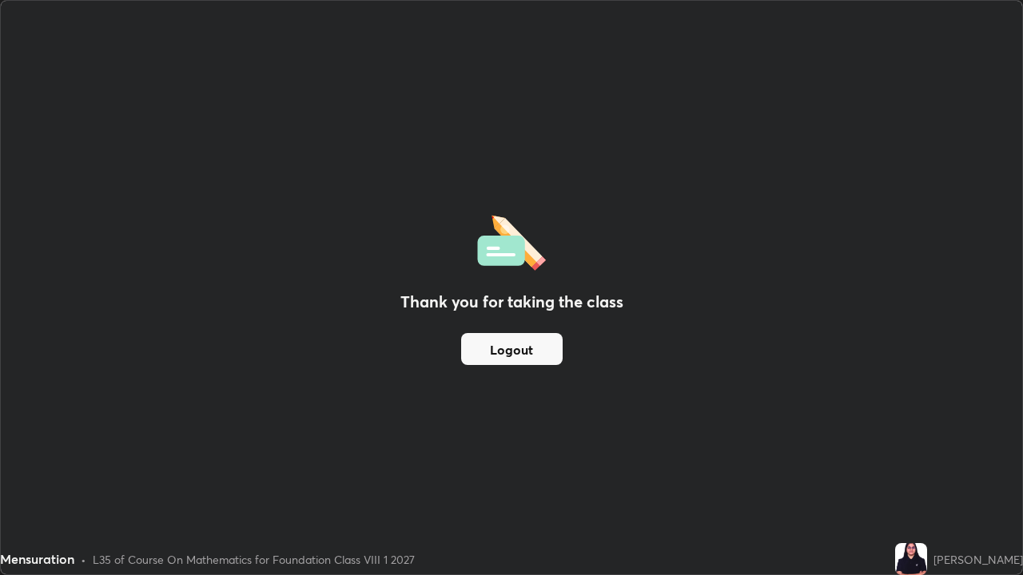
click at [530, 348] on button "Logout" at bounding box center [511, 349] width 101 height 32
